Goal: Find specific page/section: Find specific page/section

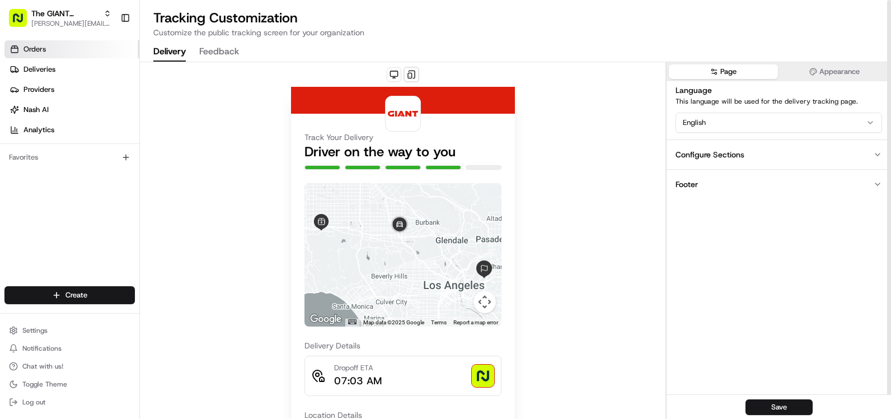
click at [74, 55] on link "Orders" at bounding box center [71, 49] width 135 height 18
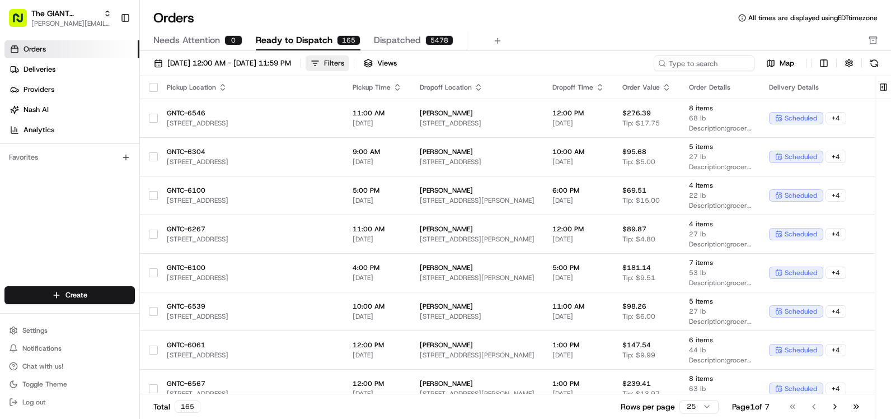
click at [349, 63] on button "Filters" at bounding box center [328, 63] width 44 height 16
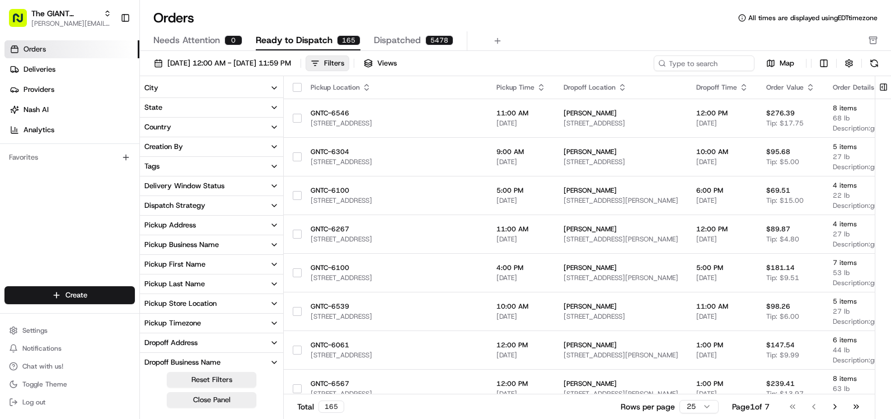
click at [275, 84] on icon "button" at bounding box center [274, 87] width 9 height 9
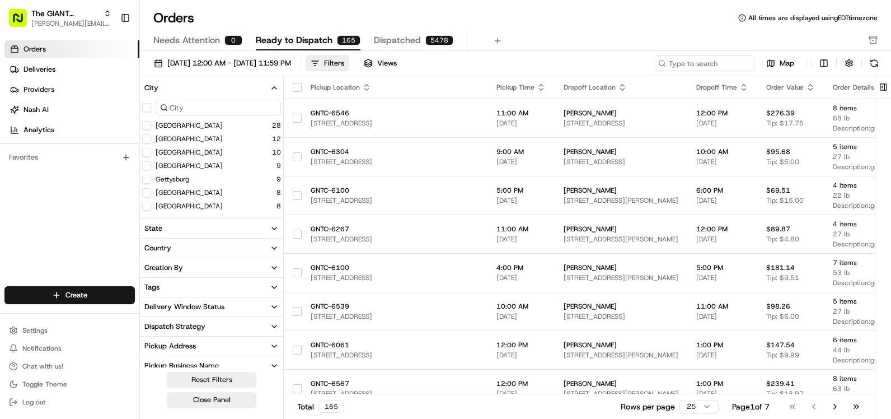
click at [192, 107] on input at bounding box center [218, 108] width 125 height 16
click at [146, 199] on button "Quarryville" at bounding box center [146, 201] width 9 height 9
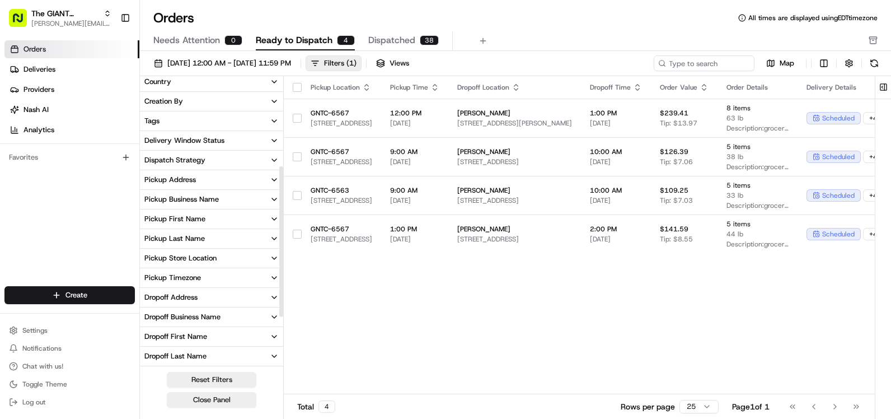
scroll to position [168, 0]
type button "on"
